Goal: Task Accomplishment & Management: Use online tool/utility

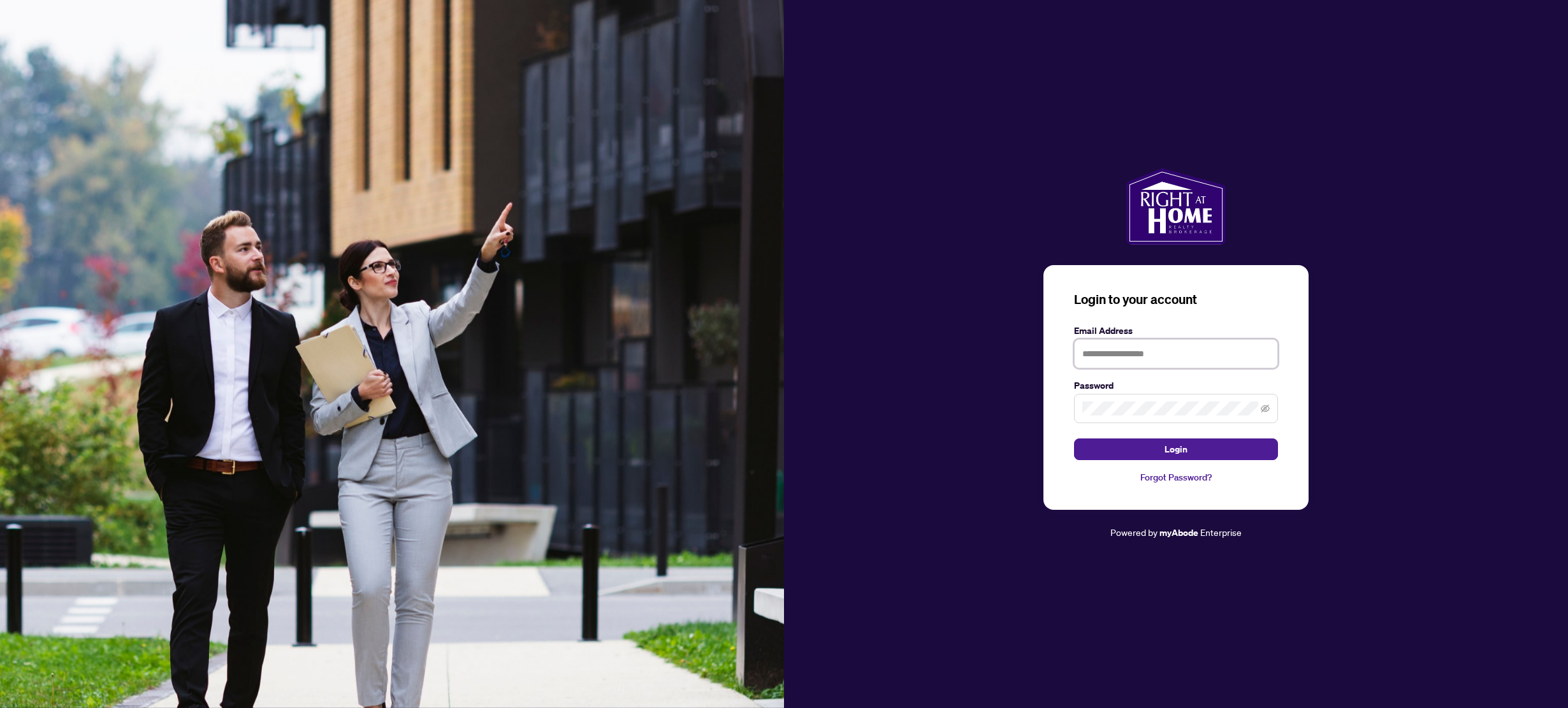
click at [1128, 354] on input "text" at bounding box center [1176, 354] width 204 height 29
type input "**********"
click at [1074, 438] on button "Login" at bounding box center [1176, 449] width 204 height 22
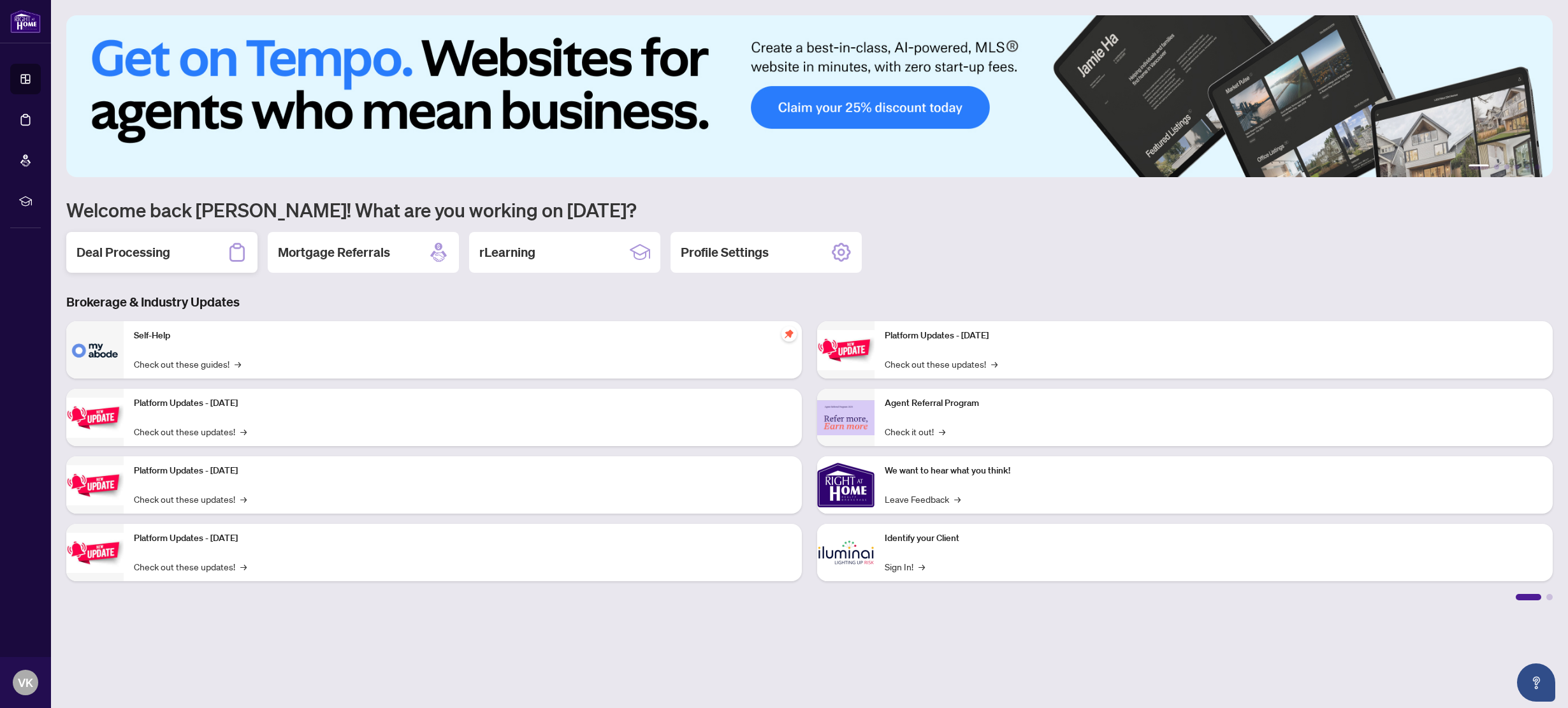
click at [157, 258] on h2 "Deal Processing" at bounding box center [123, 252] width 94 height 18
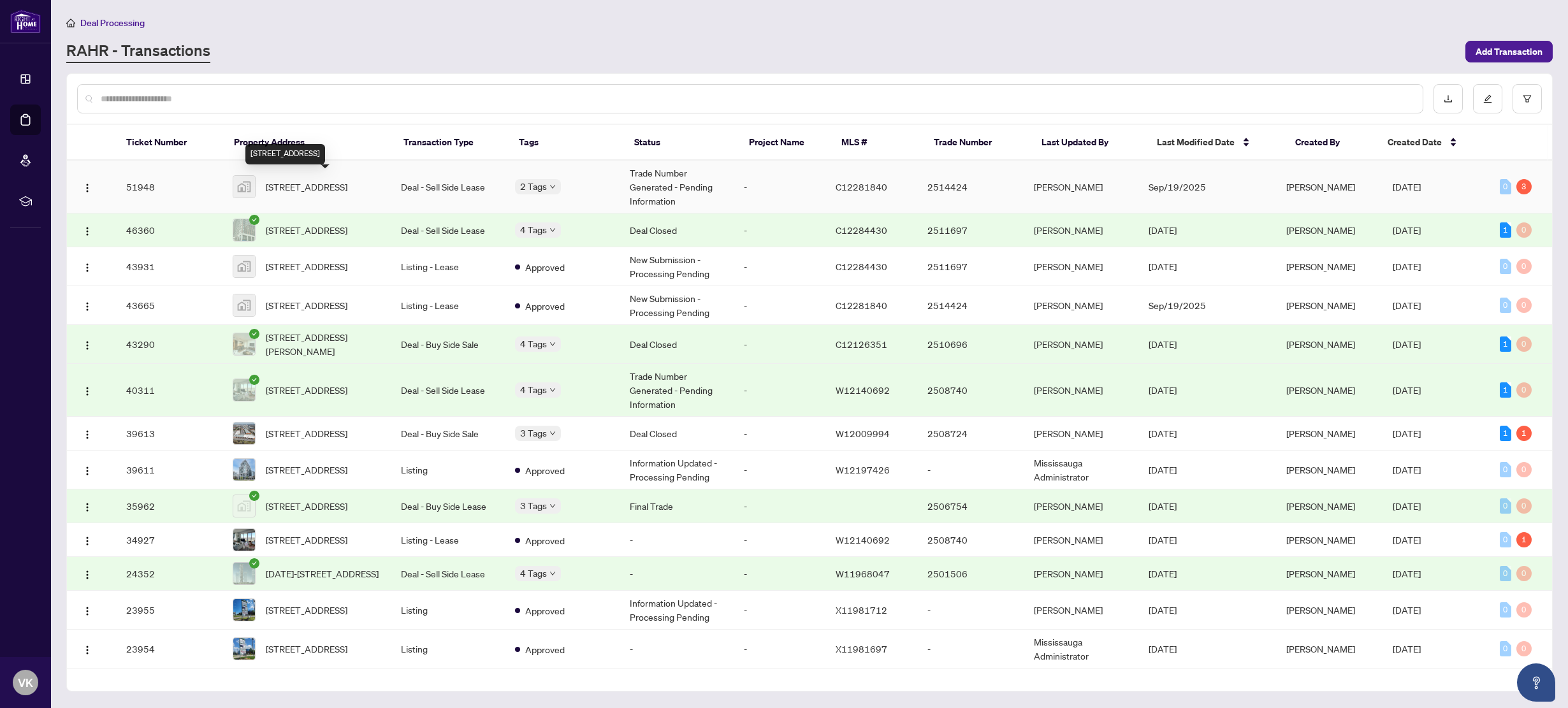
click at [347, 192] on span "[STREET_ADDRESS]" at bounding box center [306, 187] width 82 height 14
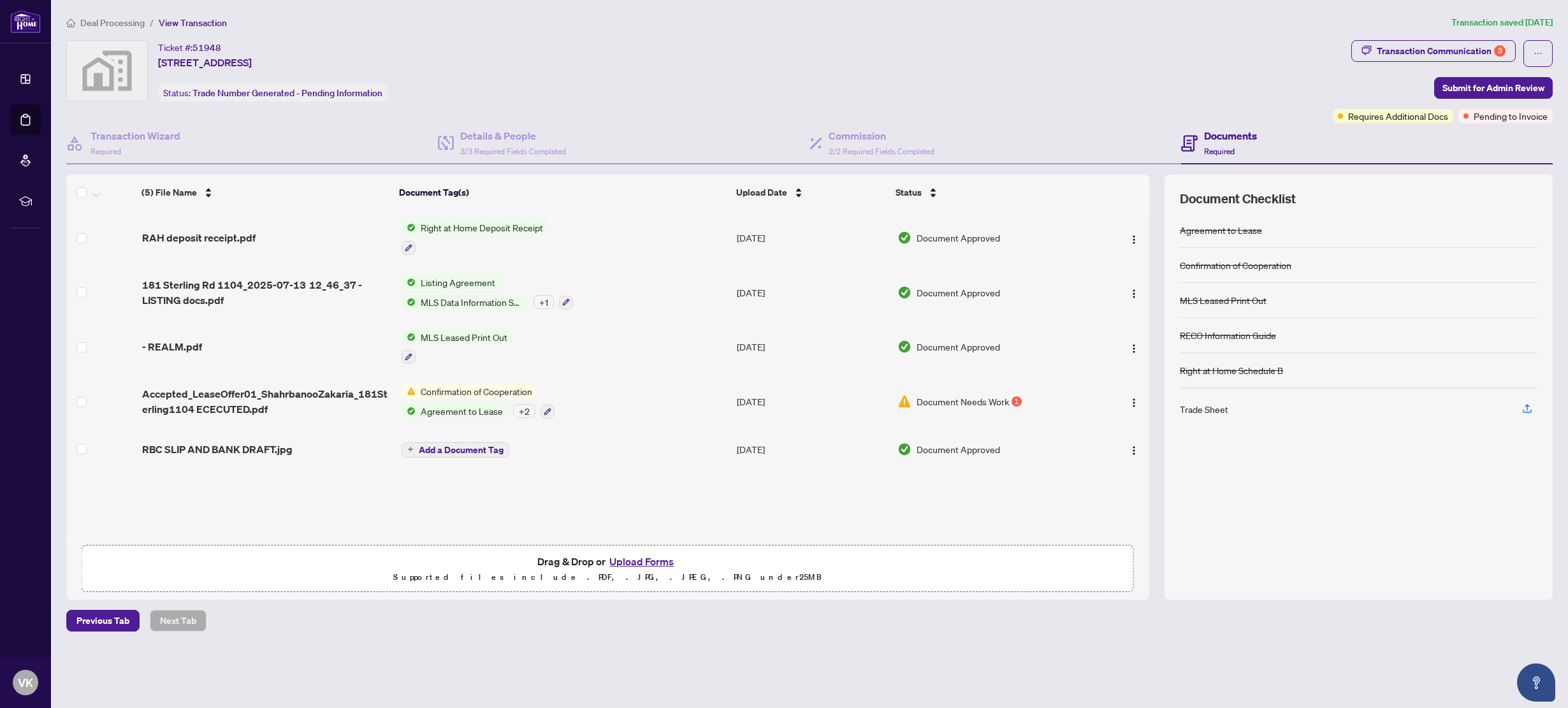
click at [624, 32] on div "Deal Processing / View Transaction Transaction saved [DATE] Ticket #: 51948 [ST…" at bounding box center [809, 323] width 1497 height 616
